Goal: Information Seeking & Learning: Learn about a topic

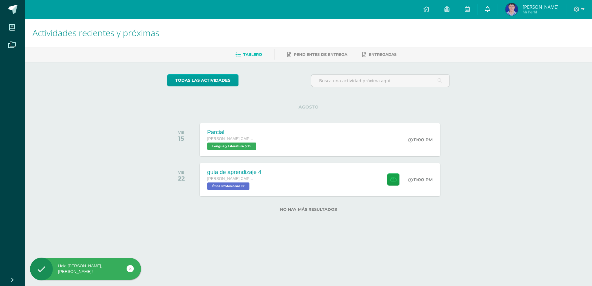
click at [497, 10] on link at bounding box center [487, 9] width 20 height 19
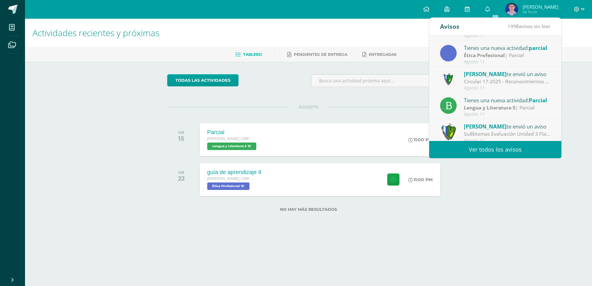
scroll to position [104, 0]
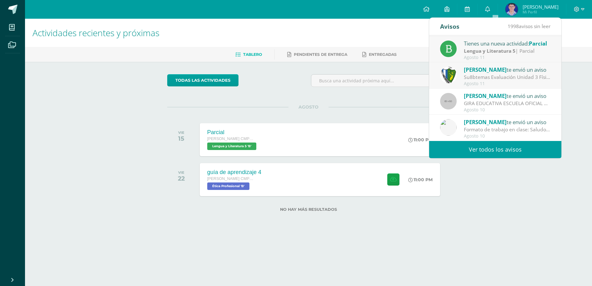
click at [499, 150] on link "Ver todos los avisos" at bounding box center [495, 149] width 132 height 17
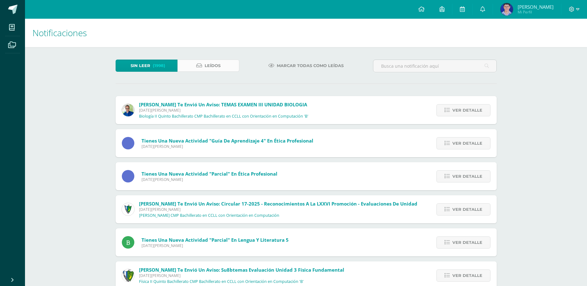
click at [222, 64] on link "Leídos" at bounding box center [208, 66] width 62 height 12
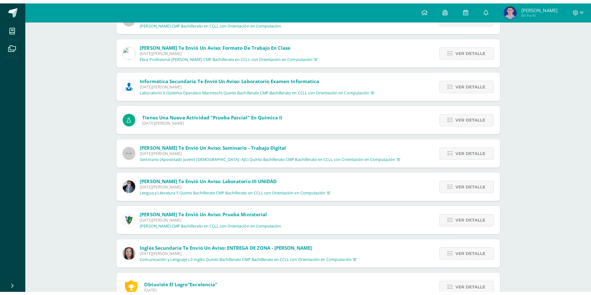
scroll to position [62, 0]
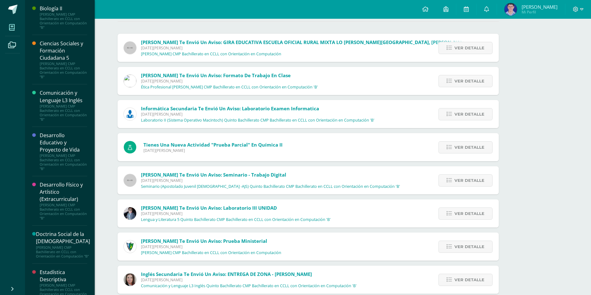
click at [18, 23] on span at bounding box center [12, 27] width 14 height 14
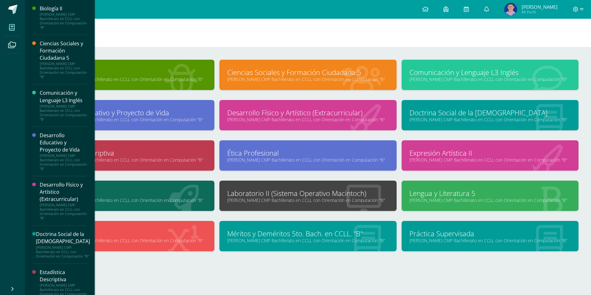
click at [344, 264] on div at bounding box center [307, 274] width 541 height 27
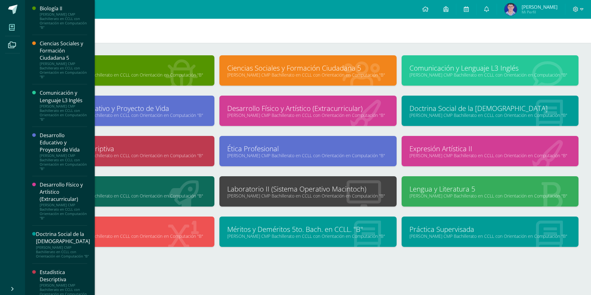
scroll to position [6, 0]
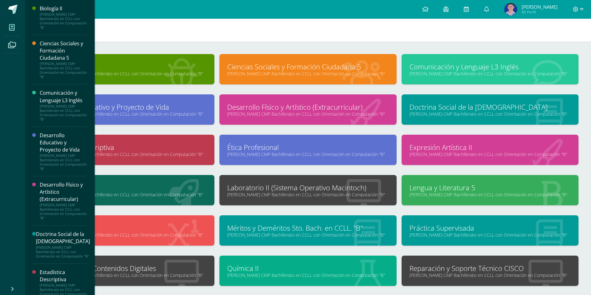
click at [205, 270] on link "Producción de Contenidos Digitales" at bounding box center [125, 268] width 161 height 10
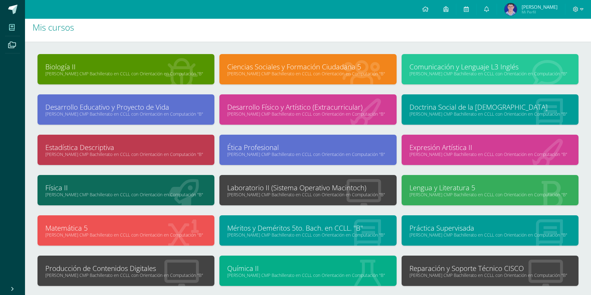
click at [7, 29] on span at bounding box center [12, 27] width 14 height 14
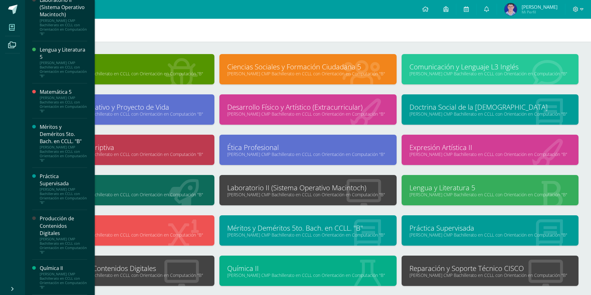
scroll to position [437, 0]
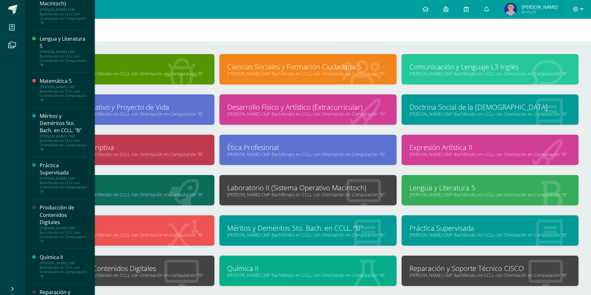
click at [56, 234] on div "[PERSON_NAME] CMP Bachillerato en CCLL con Orientación en Computación "B"" at bounding box center [63, 234] width 47 height 17
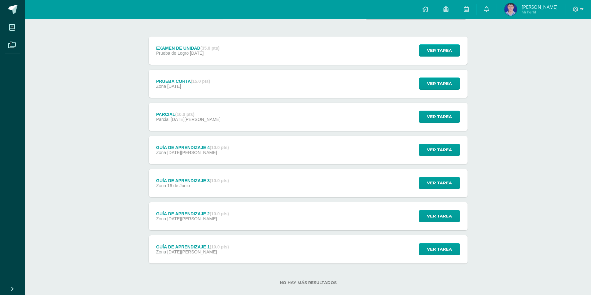
scroll to position [77, 0]
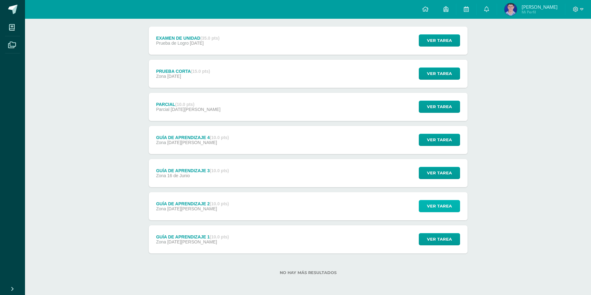
click at [438, 204] on span "Ver tarea" at bounding box center [439, 206] width 25 height 12
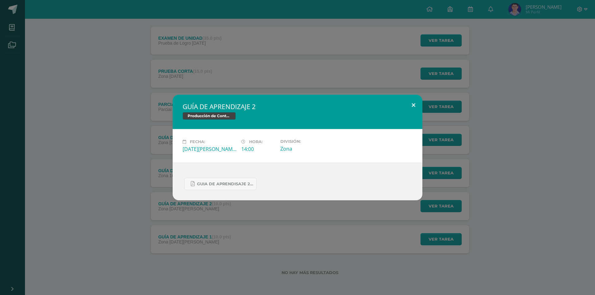
click at [413, 108] on button at bounding box center [414, 105] width 18 height 21
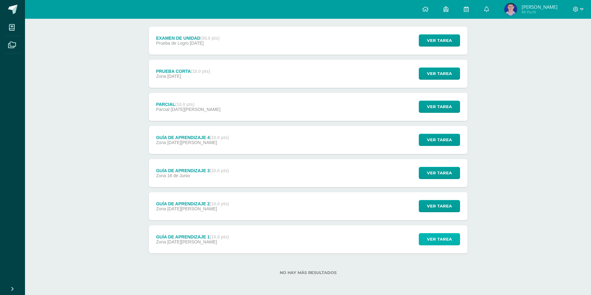
click at [442, 241] on span "Ver tarea" at bounding box center [439, 239] width 25 height 12
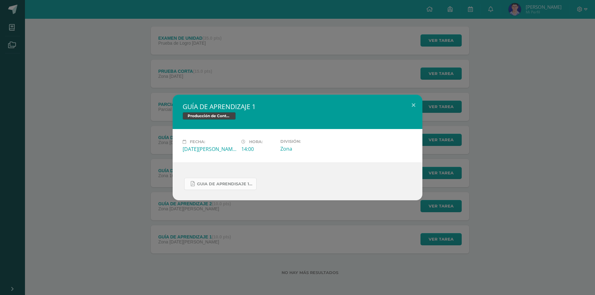
click at [231, 185] on span "Guia de aprendisaje 1 unidad 3.pdf" at bounding box center [225, 183] width 56 height 5
click at [537, 7] on div "GUÍA DE APRENDIZAJE 1 Producción de Contenidos Digitales Fecha: Lunes 02 de Jun…" at bounding box center [297, 147] width 595 height 295
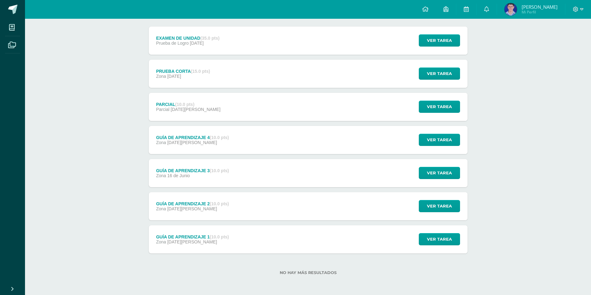
click at [580, 5] on div at bounding box center [578, 9] width 26 height 19
click at [580, 9] on icon at bounding box center [581, 10] width 3 height 6
click at [567, 43] on span "Cerrar sesión" at bounding box center [562, 43] width 28 height 6
